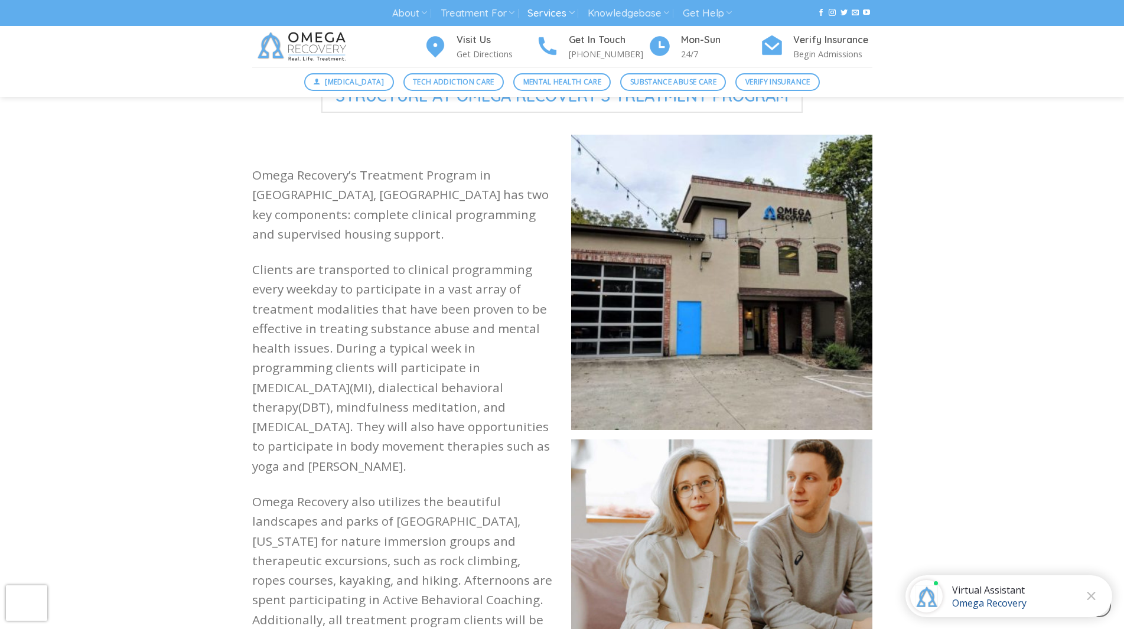
scroll to position [1004, 0]
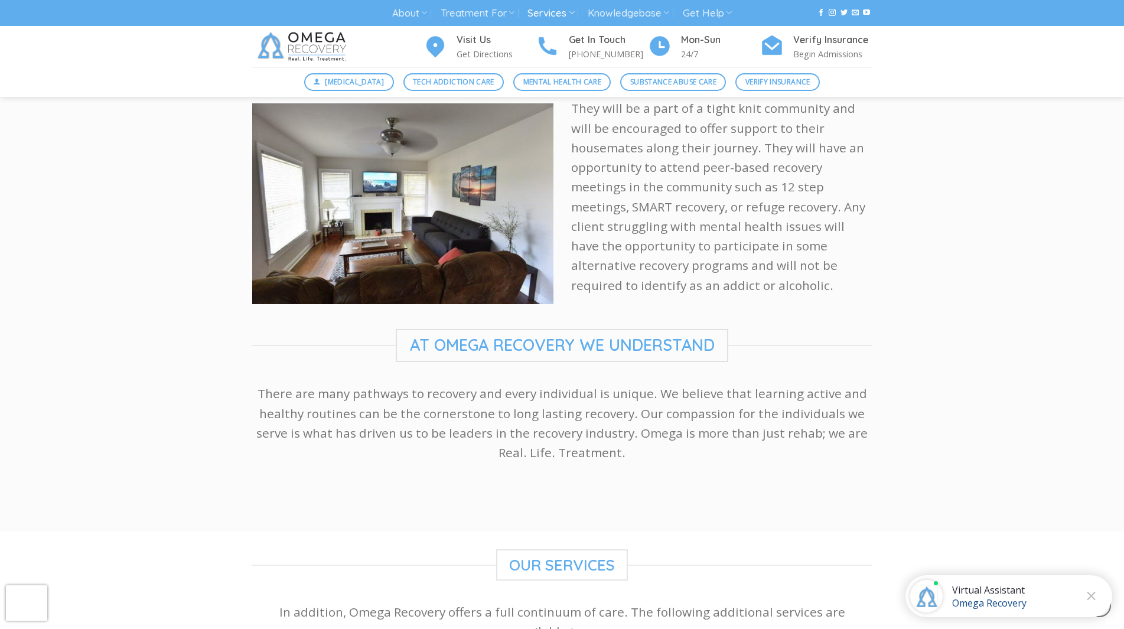
scroll to position [2068, 0]
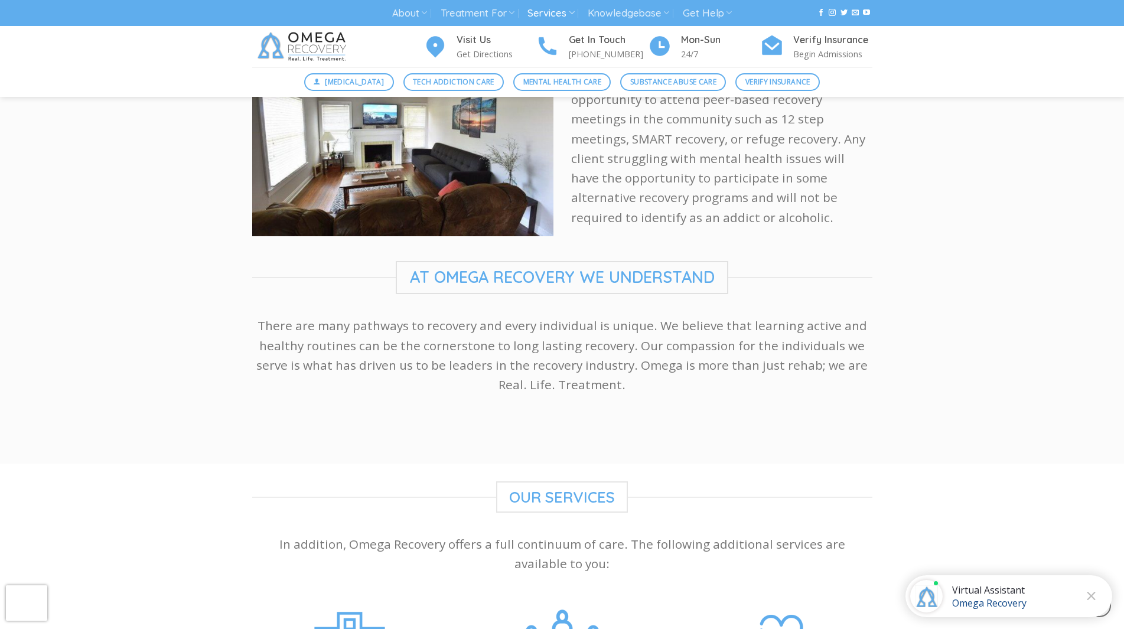
click at [79, 282] on div "Omega Recovery’s Treatment Program is Supported 24/7 The housing component of O…" at bounding box center [562, 104] width 1124 height 683
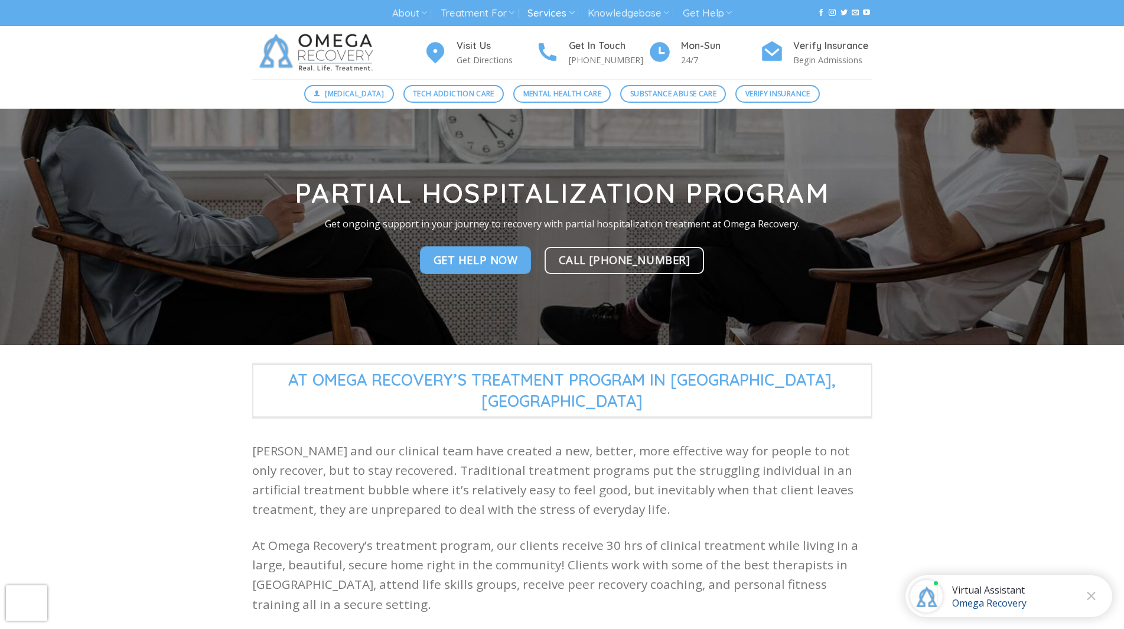
click at [975, 474] on div "At Omega Recovery’s Treatment Program in Austin,TX Dr. Kardaras and our clinica…" at bounding box center [562, 505] width 1124 height 285
click at [985, 427] on div "At Omega Recovery’s Treatment Program in Austin,TX Dr. Kardaras and our clinica…" at bounding box center [562, 505] width 1124 height 285
click at [902, 445] on div "At Omega Recovery’s Treatment Program in Austin,TX Dr. Kardaras and our clinica…" at bounding box center [562, 505] width 1124 height 285
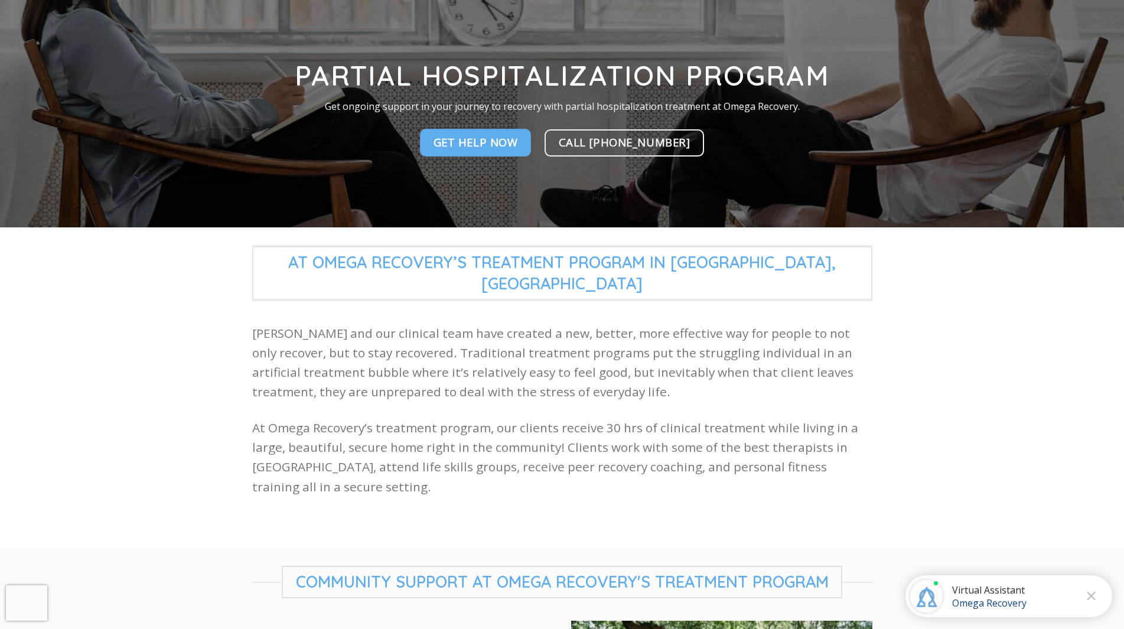
scroll to position [118, 0]
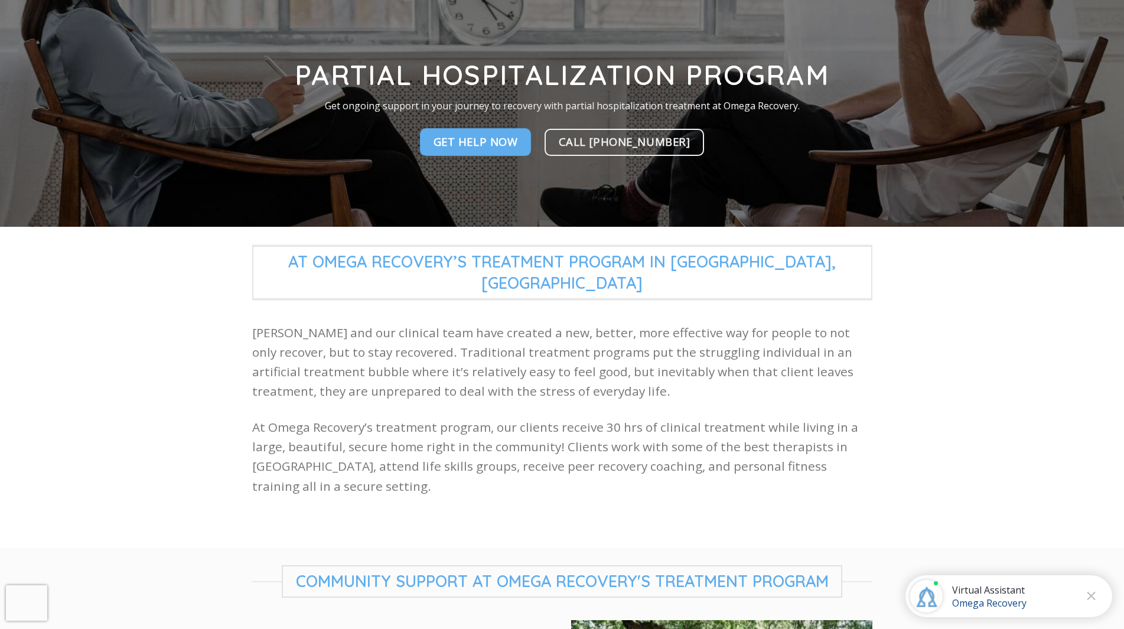
click at [903, 444] on div "At Omega Recovery’s Treatment Program in Austin,TX Dr. Kardaras and our clinica…" at bounding box center [562, 387] width 1124 height 285
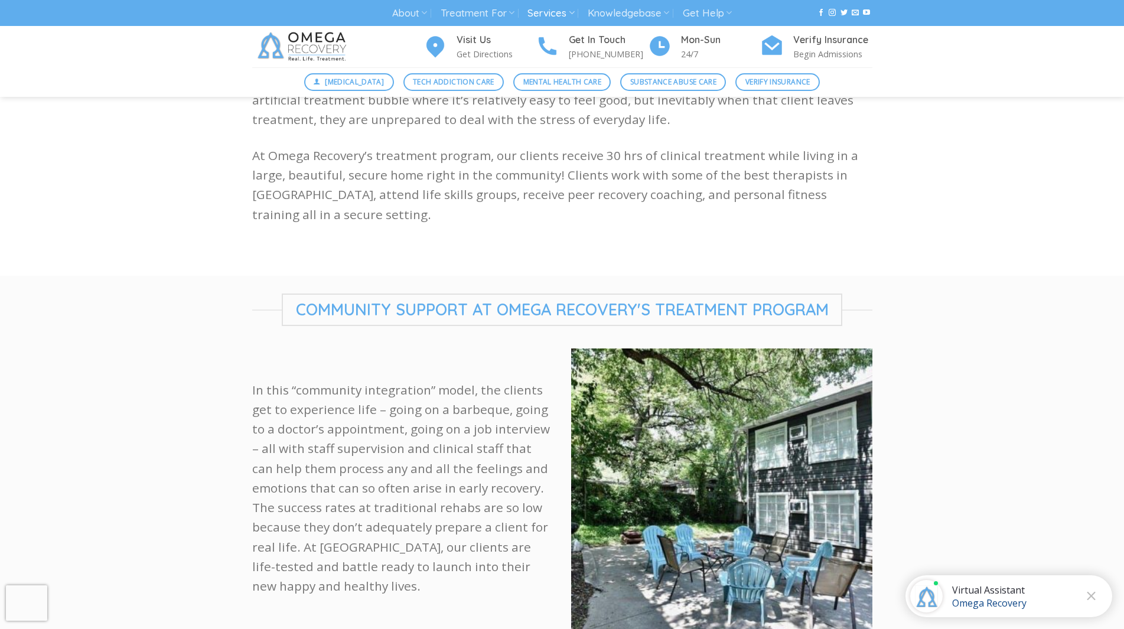
scroll to position [414, 0]
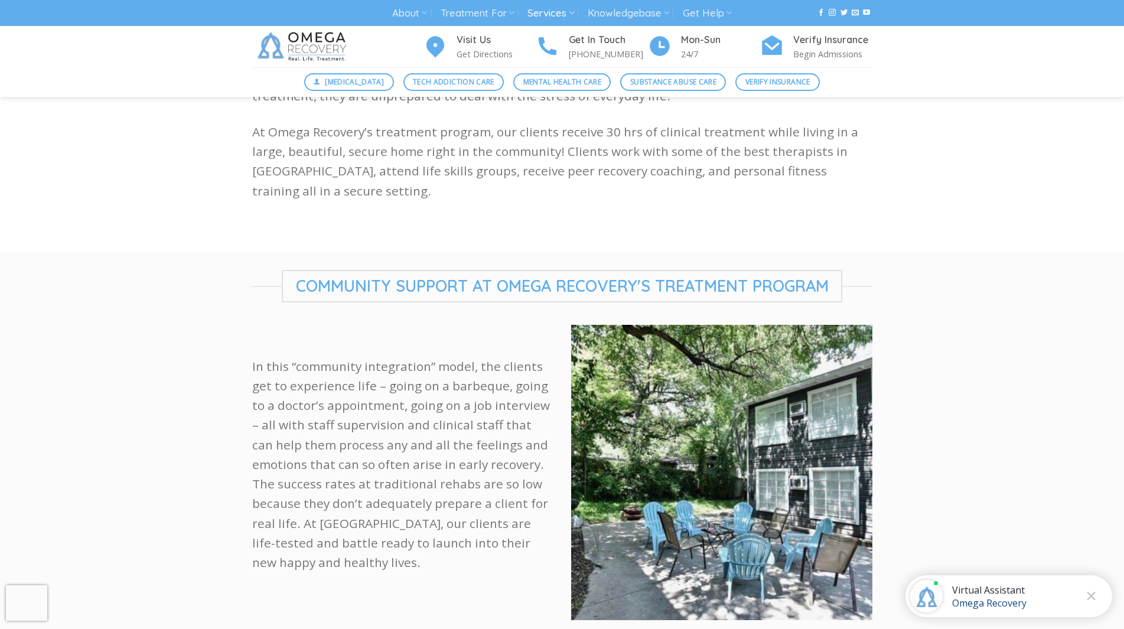
click at [948, 414] on div "Community support at omega recovery's treatment program In this “community inte…" at bounding box center [562, 463] width 1124 height 386
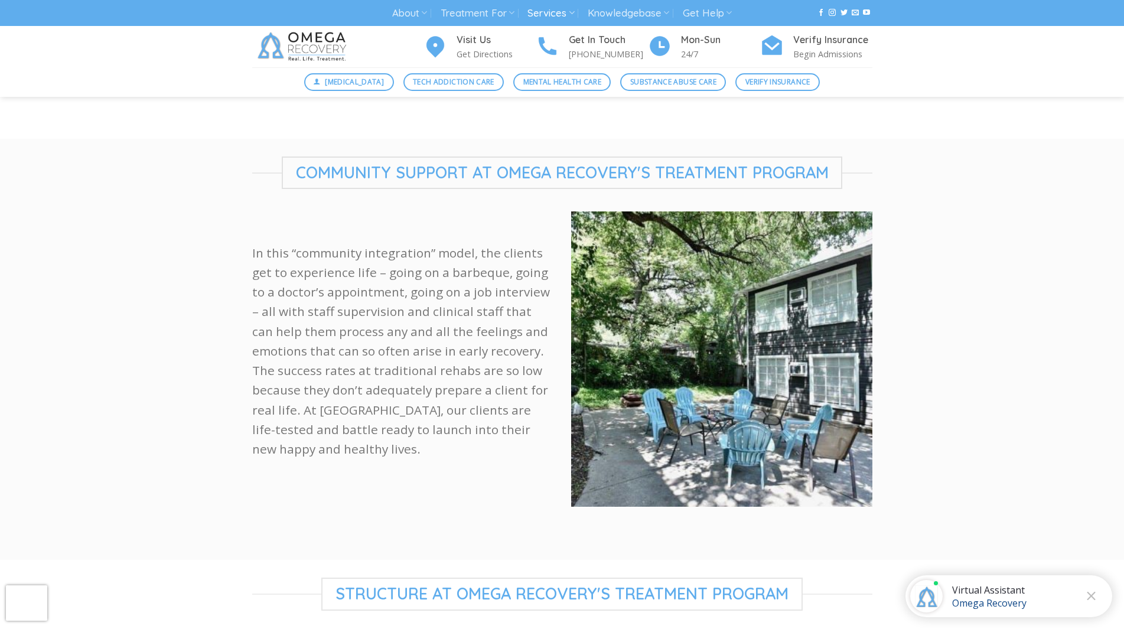
scroll to position [532, 0]
